Goal: Entertainment & Leisure: Consume media (video, audio)

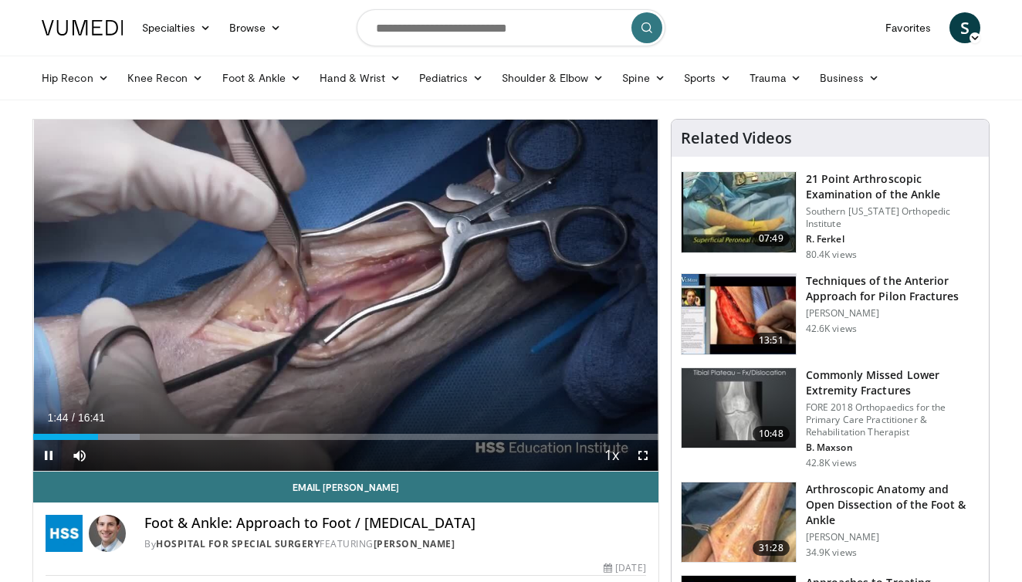
click at [631, 462] on span "Video Player" at bounding box center [642, 455] width 31 height 31
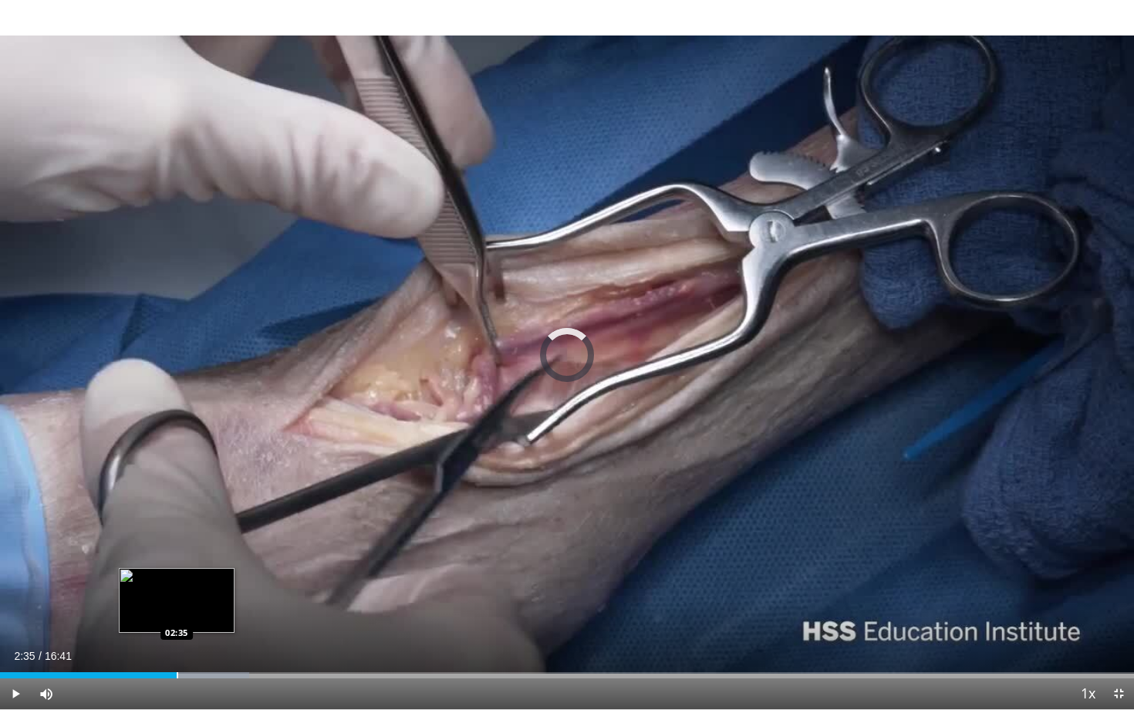
click at [177, 581] on div "Progress Bar" at bounding box center [178, 675] width 2 height 6
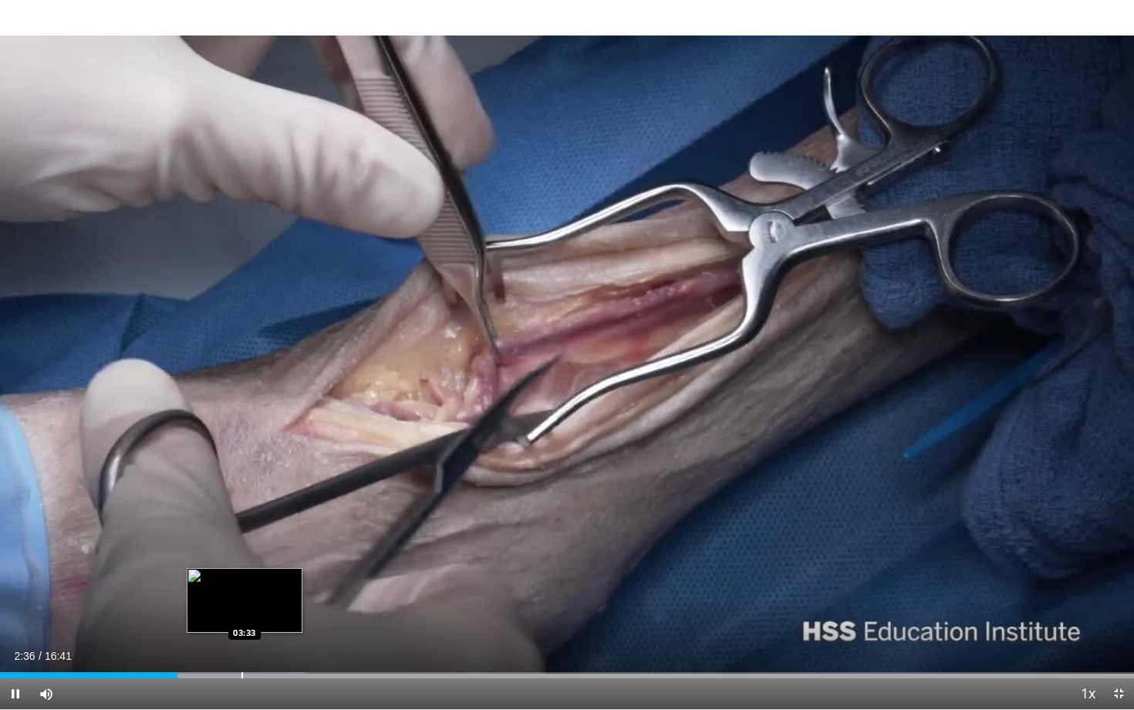
click at [243, 581] on div "Progress Bar" at bounding box center [243, 675] width 2 height 6
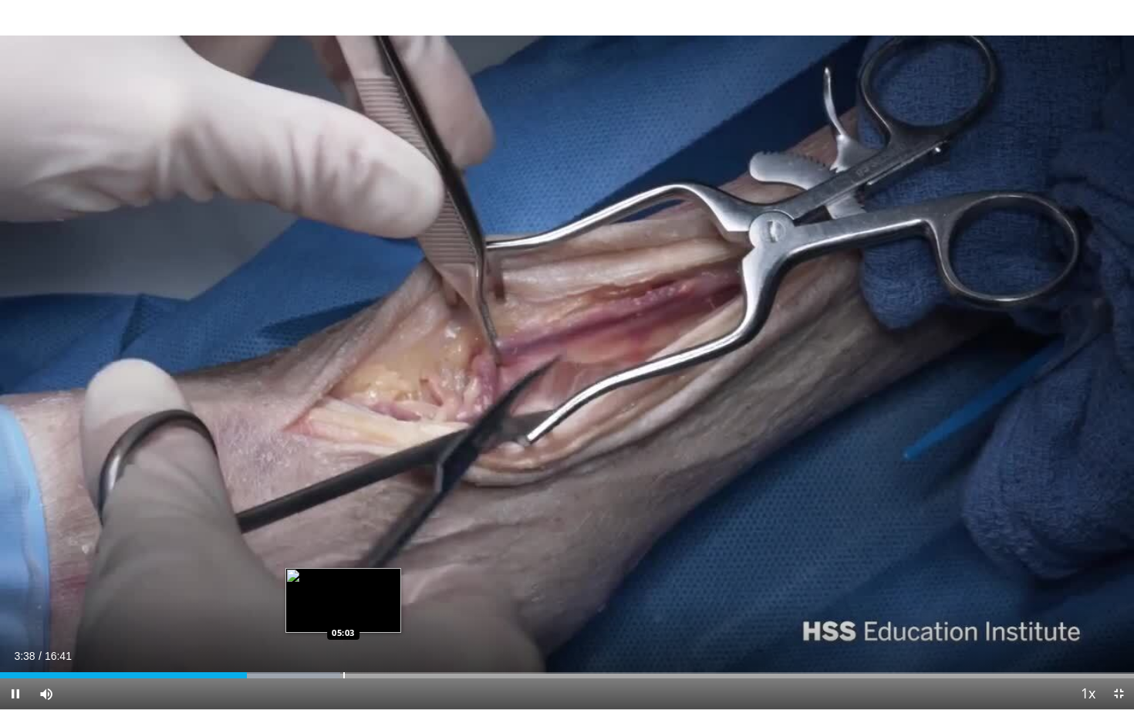
click at [344, 581] on div "Progress Bar" at bounding box center [344, 675] width 2 height 6
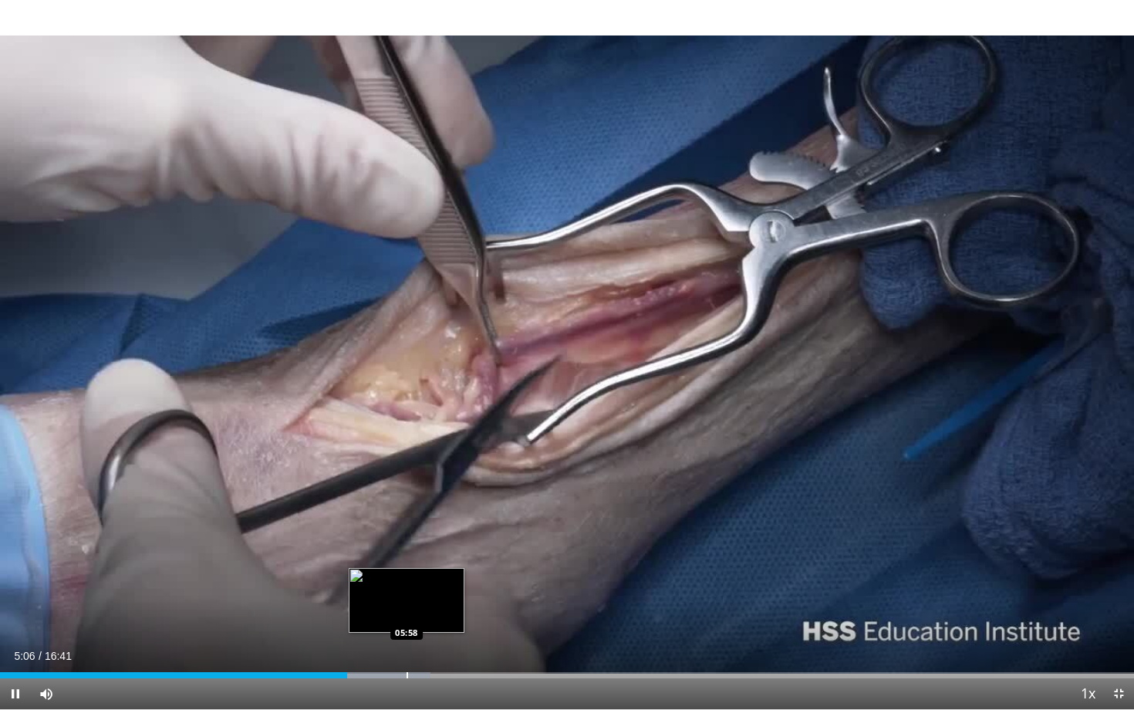
click at [407, 581] on div "Progress Bar" at bounding box center [408, 675] width 2 height 6
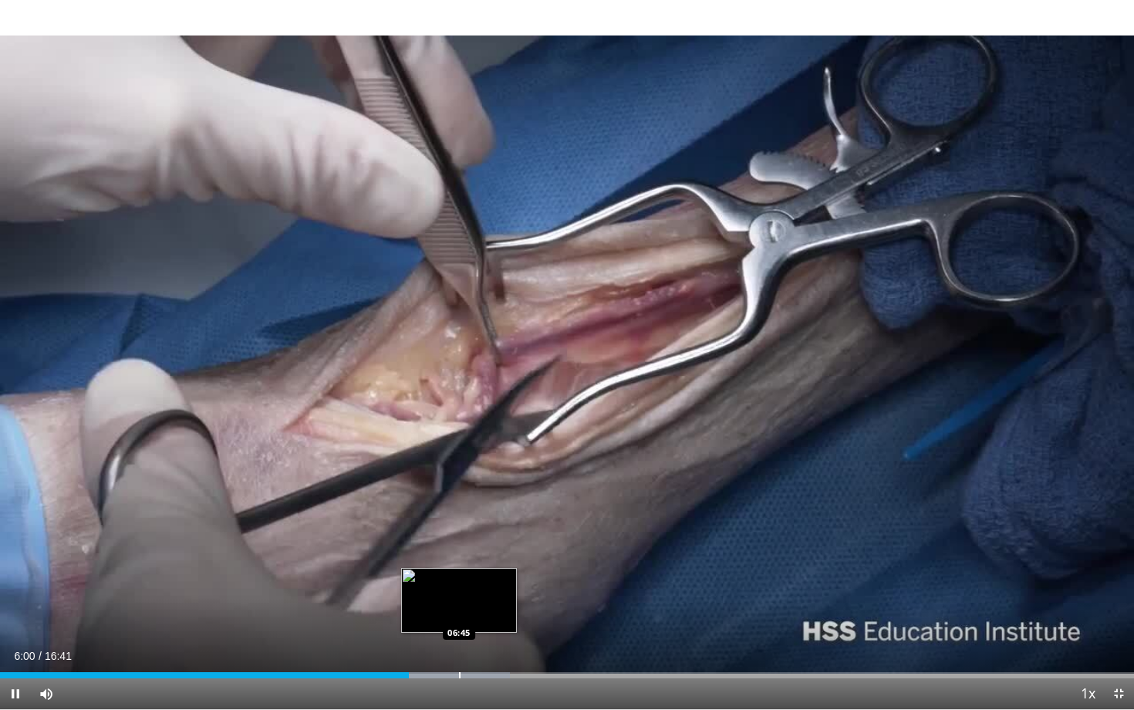
click at [459, 581] on div "Progress Bar" at bounding box center [460, 675] width 2 height 6
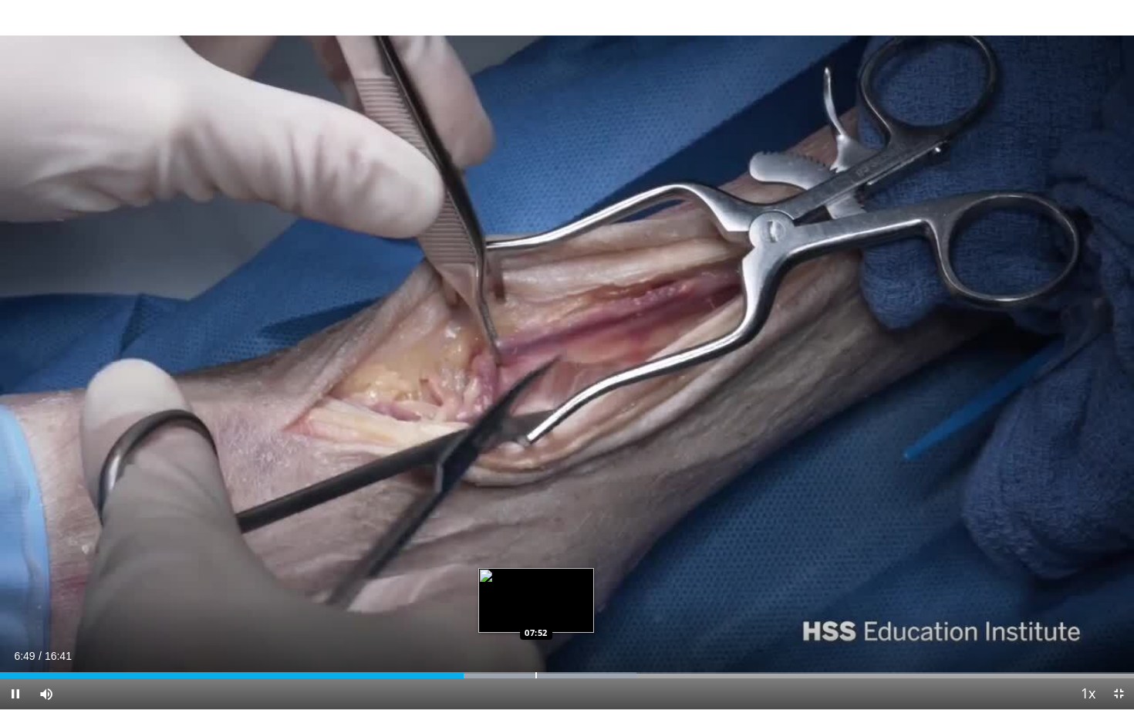
click at [537, 581] on div "Loaded : 56.15% 06:49 07:52" at bounding box center [567, 671] width 1134 height 15
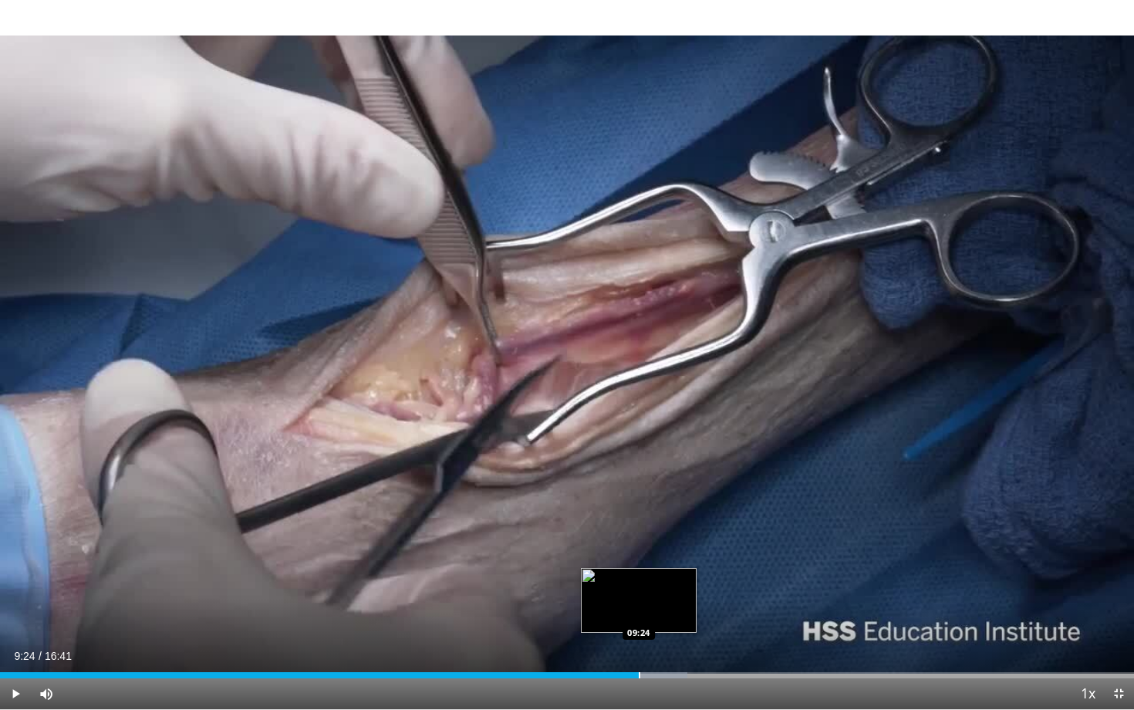
click at [639, 581] on div "Progress Bar" at bounding box center [640, 675] width 2 height 6
click at [701, 581] on div "Loaded : 63.36% 09:25 10:18" at bounding box center [567, 671] width 1134 height 15
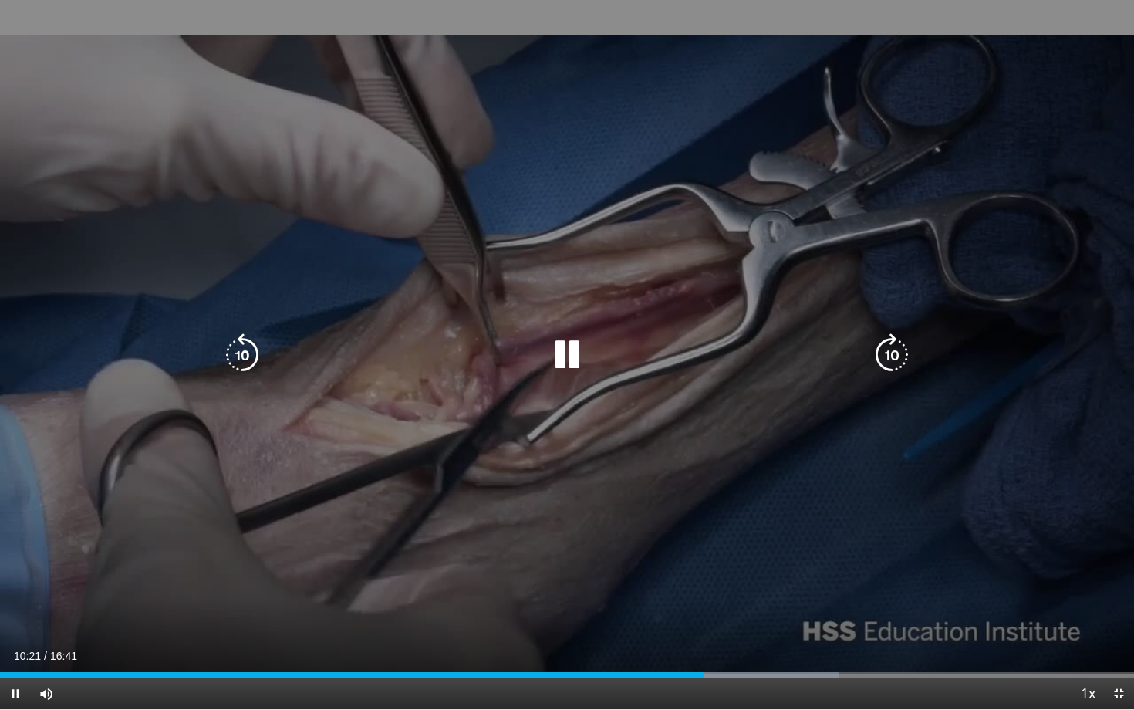
click at [783, 581] on div "10 seconds Tap to unmute" at bounding box center [567, 354] width 1134 height 709
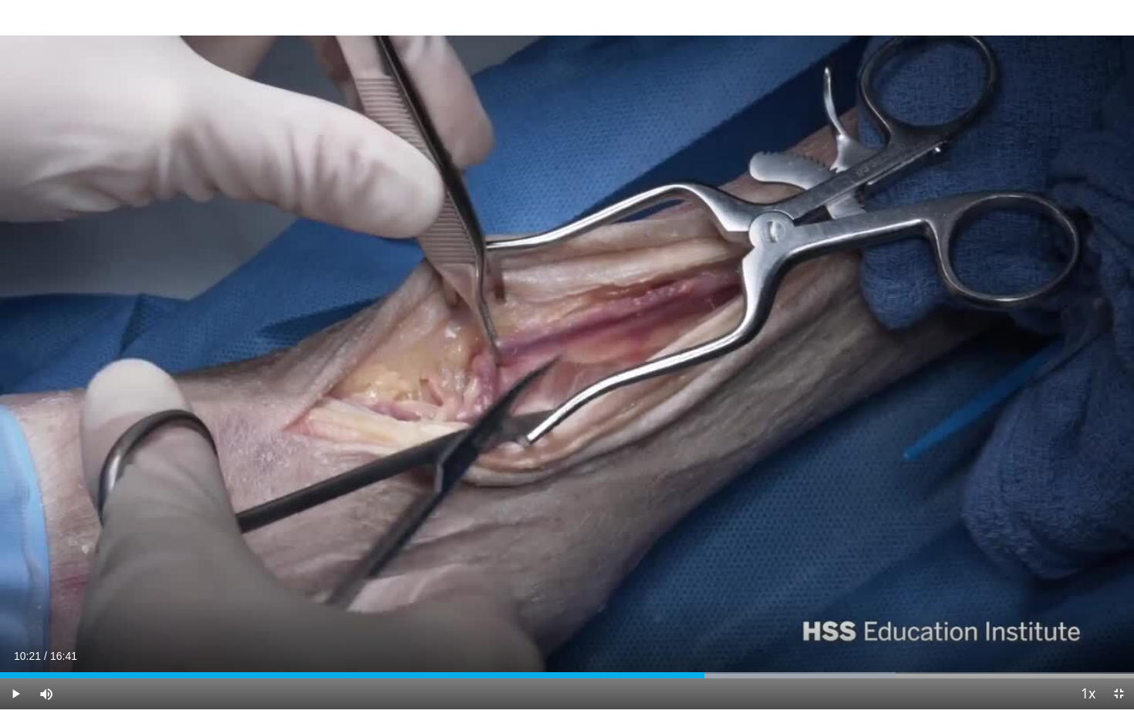
click at [1021, 581] on span "Video Player" at bounding box center [1119, 693] width 31 height 31
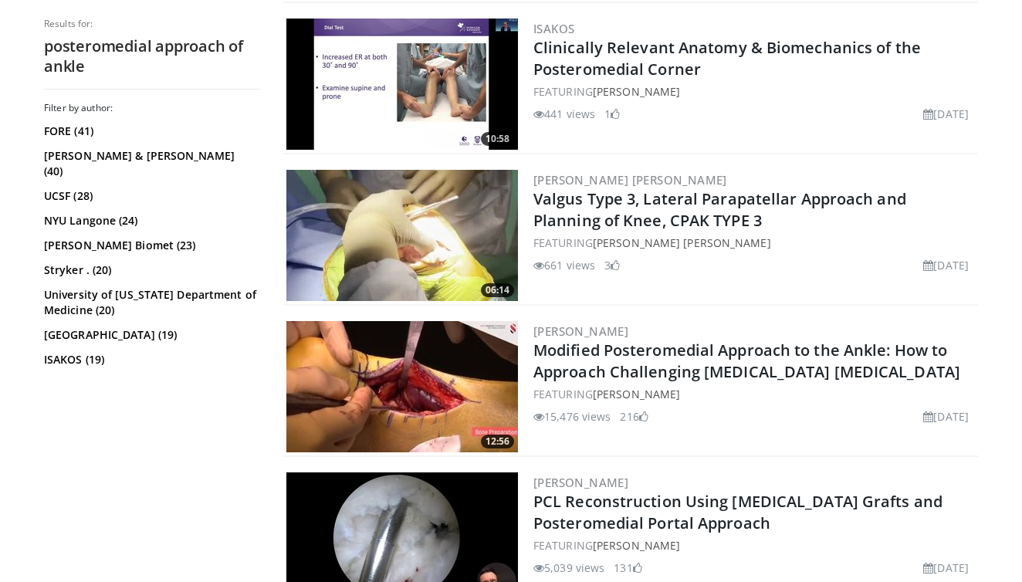
scroll to position [2127, 0]
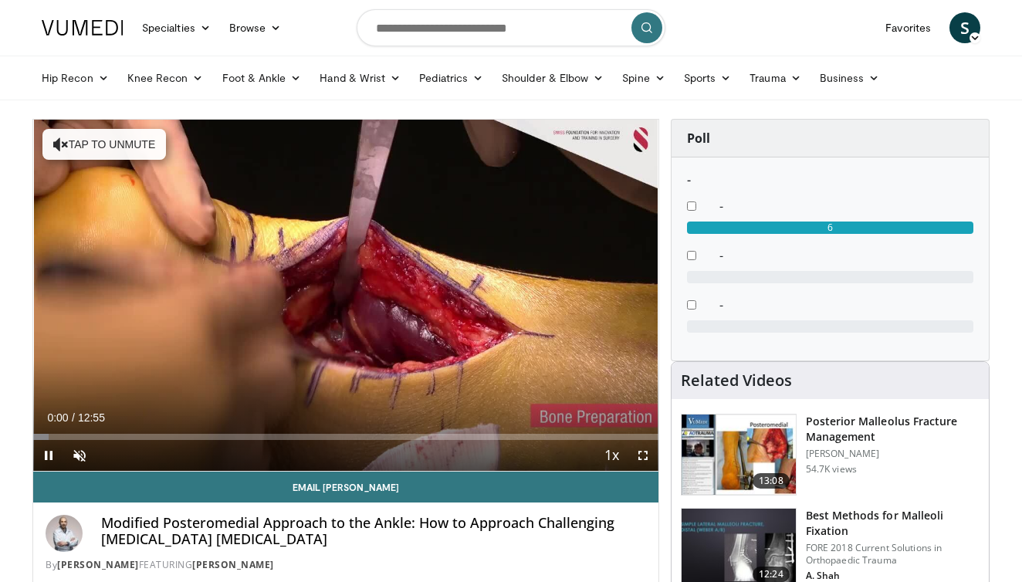
click at [646, 455] on span "Video Player" at bounding box center [642, 455] width 31 height 31
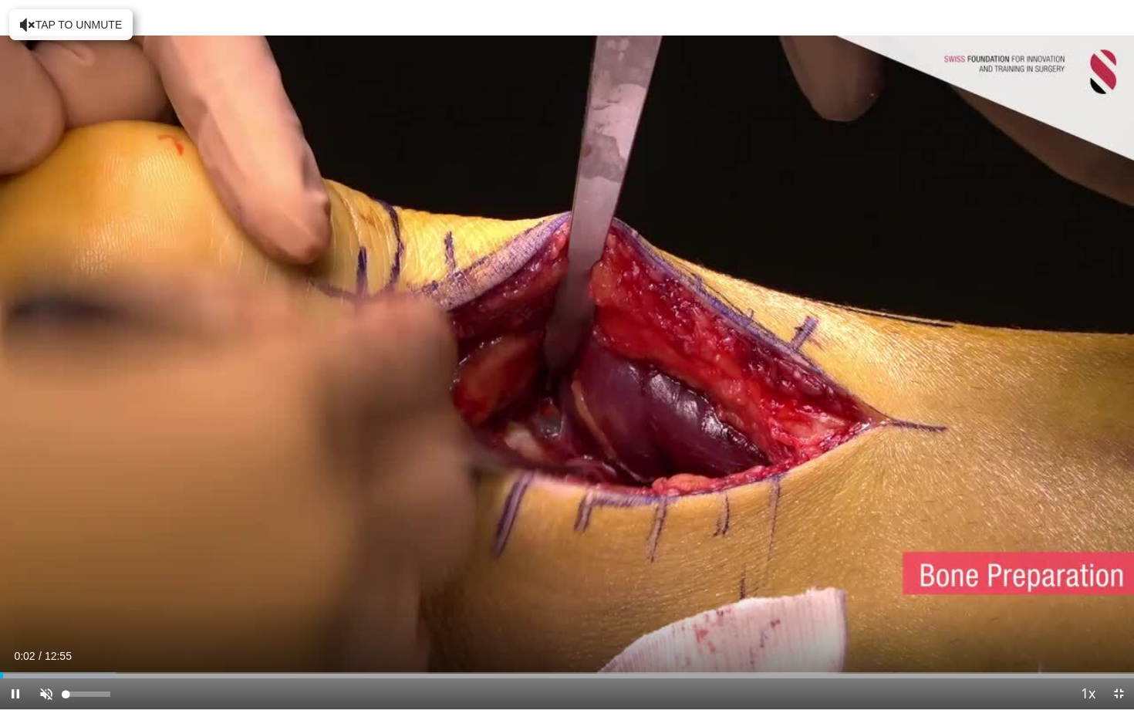
click at [40, 581] on span "Video Player" at bounding box center [46, 693] width 31 height 31
click at [67, 581] on div "Progress Bar" at bounding box center [68, 675] width 2 height 6
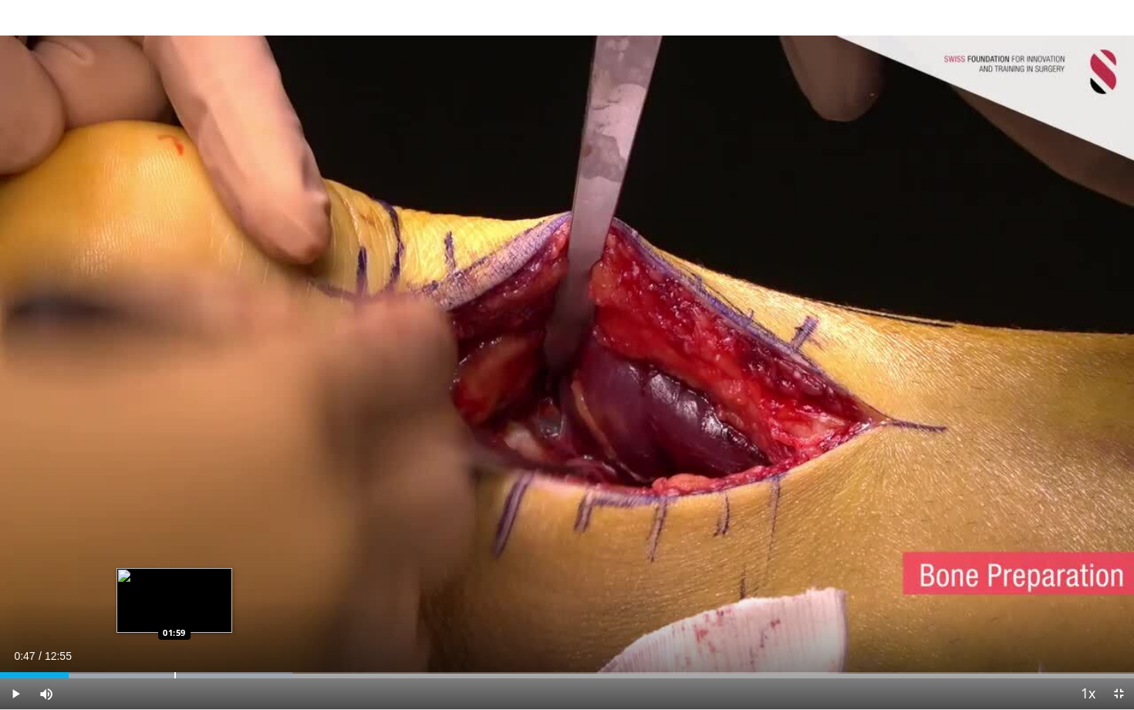
click at [174, 581] on div "Loaded : 25.77% 00:47 01:59" at bounding box center [567, 671] width 1134 height 15
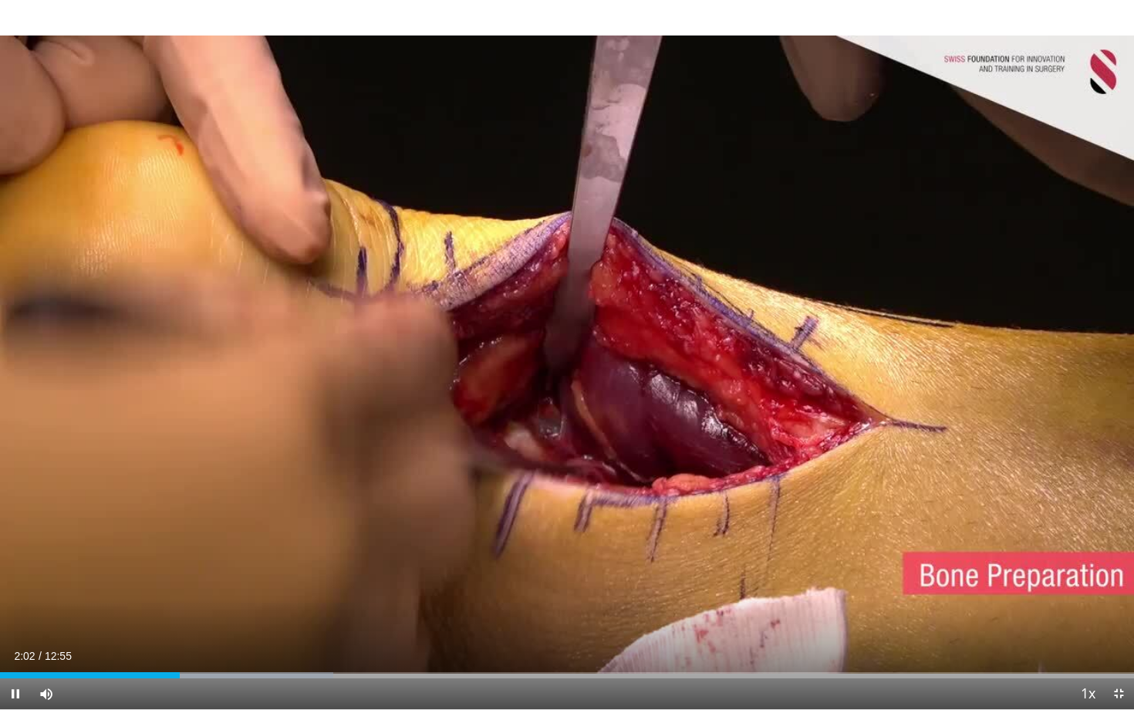
click at [1021, 581] on span "Video Player" at bounding box center [1119, 693] width 31 height 31
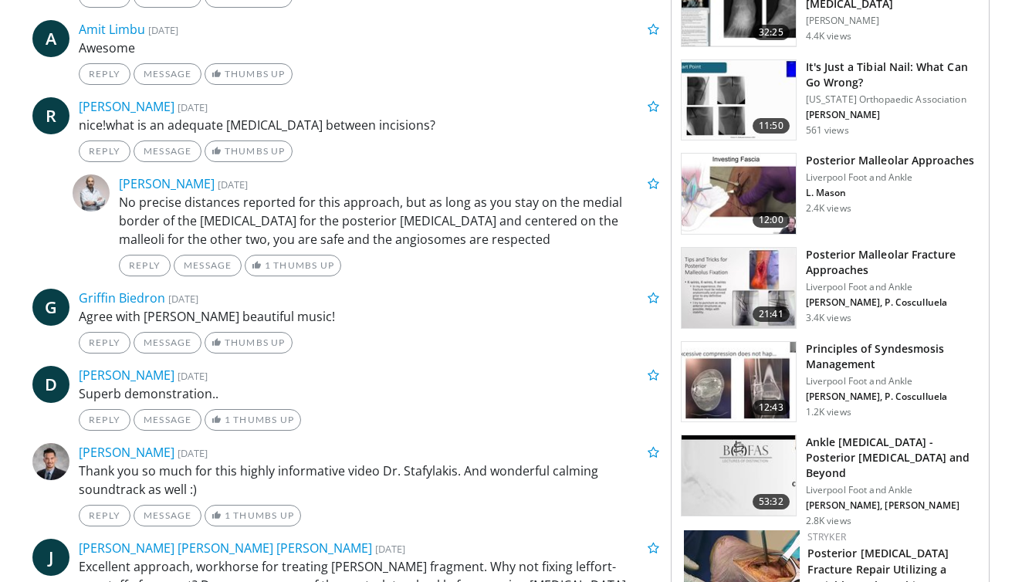
scroll to position [1577, 0]
